Goal: Information Seeking & Learning: Learn about a topic

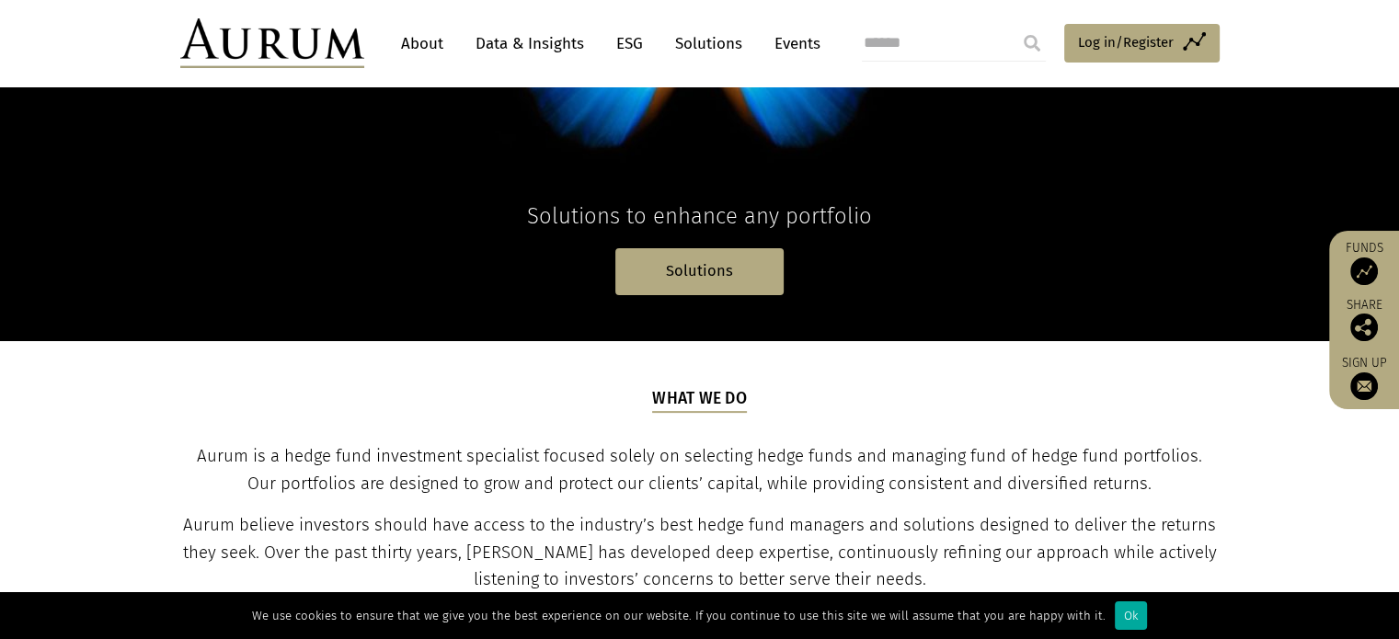
scroll to position [380, 0]
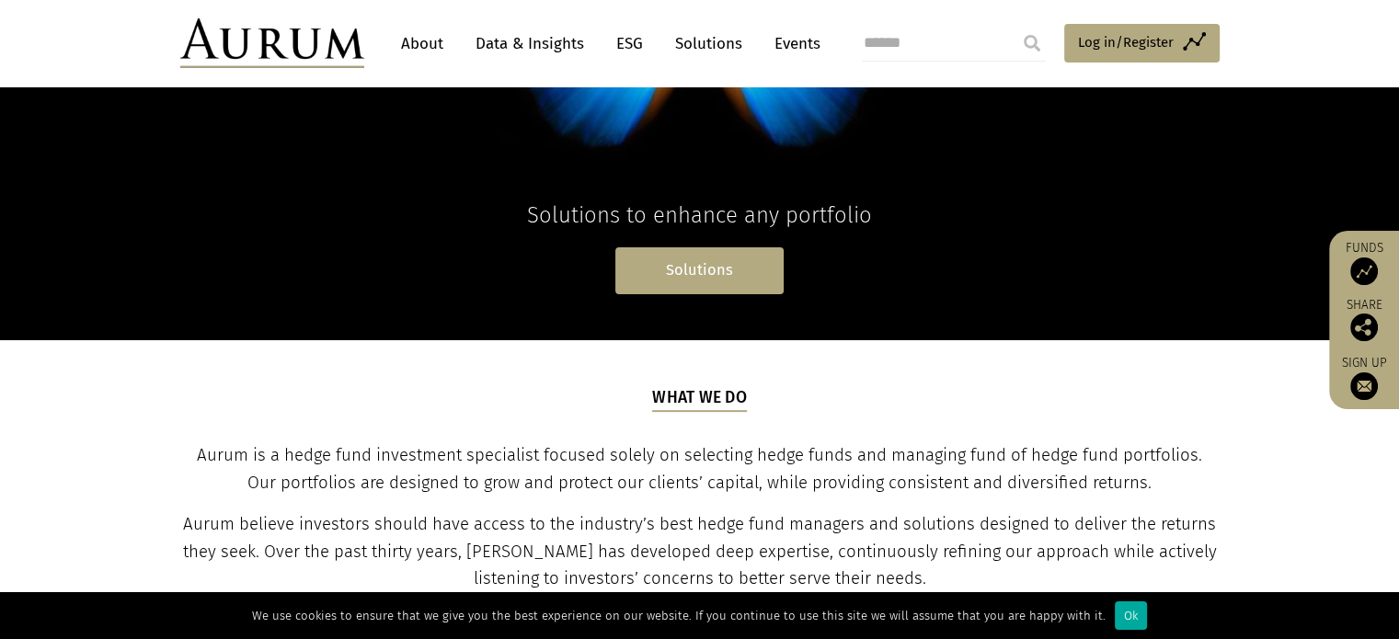
click at [703, 284] on link "Solutions" at bounding box center [700, 270] width 168 height 47
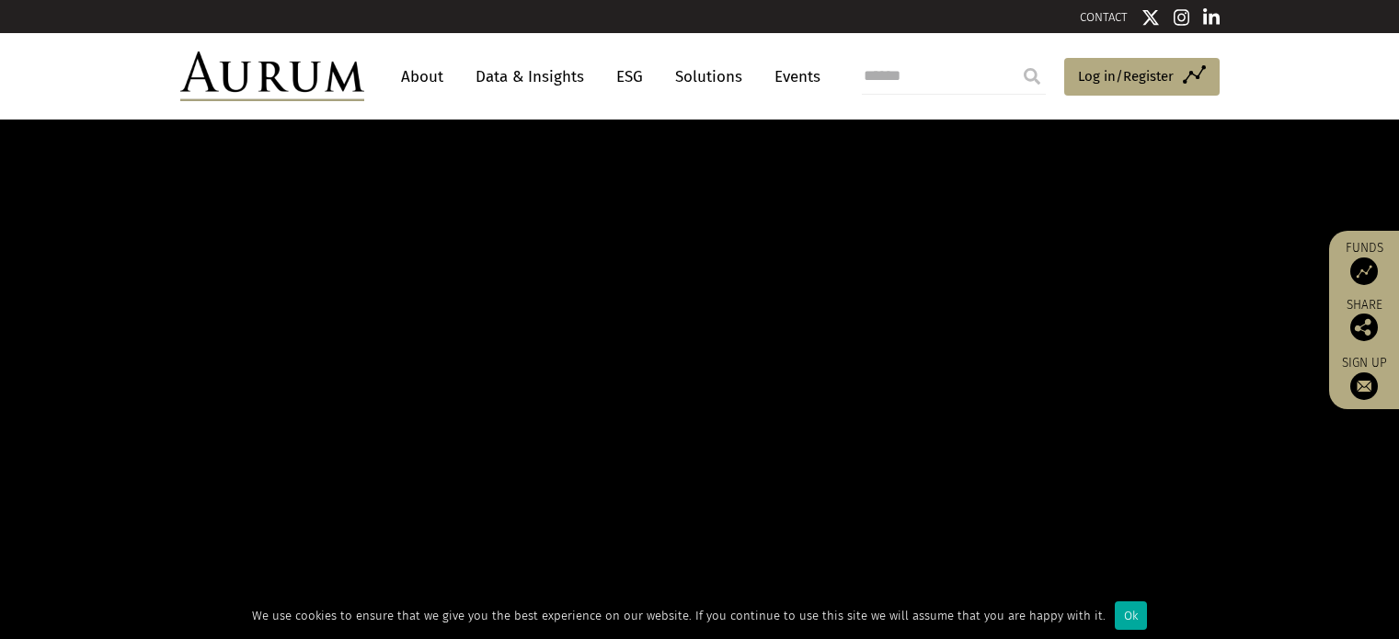
scroll to position [380, 0]
